Goal: Information Seeking & Learning: Compare options

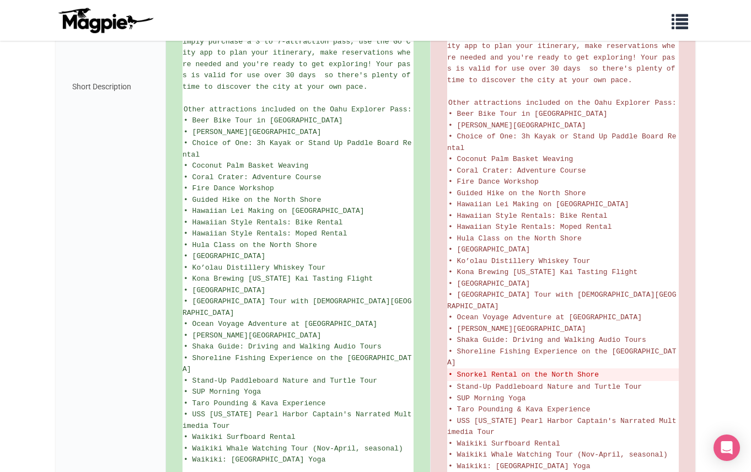
scroll to position [638, 0]
